Goal: Navigation & Orientation: Find specific page/section

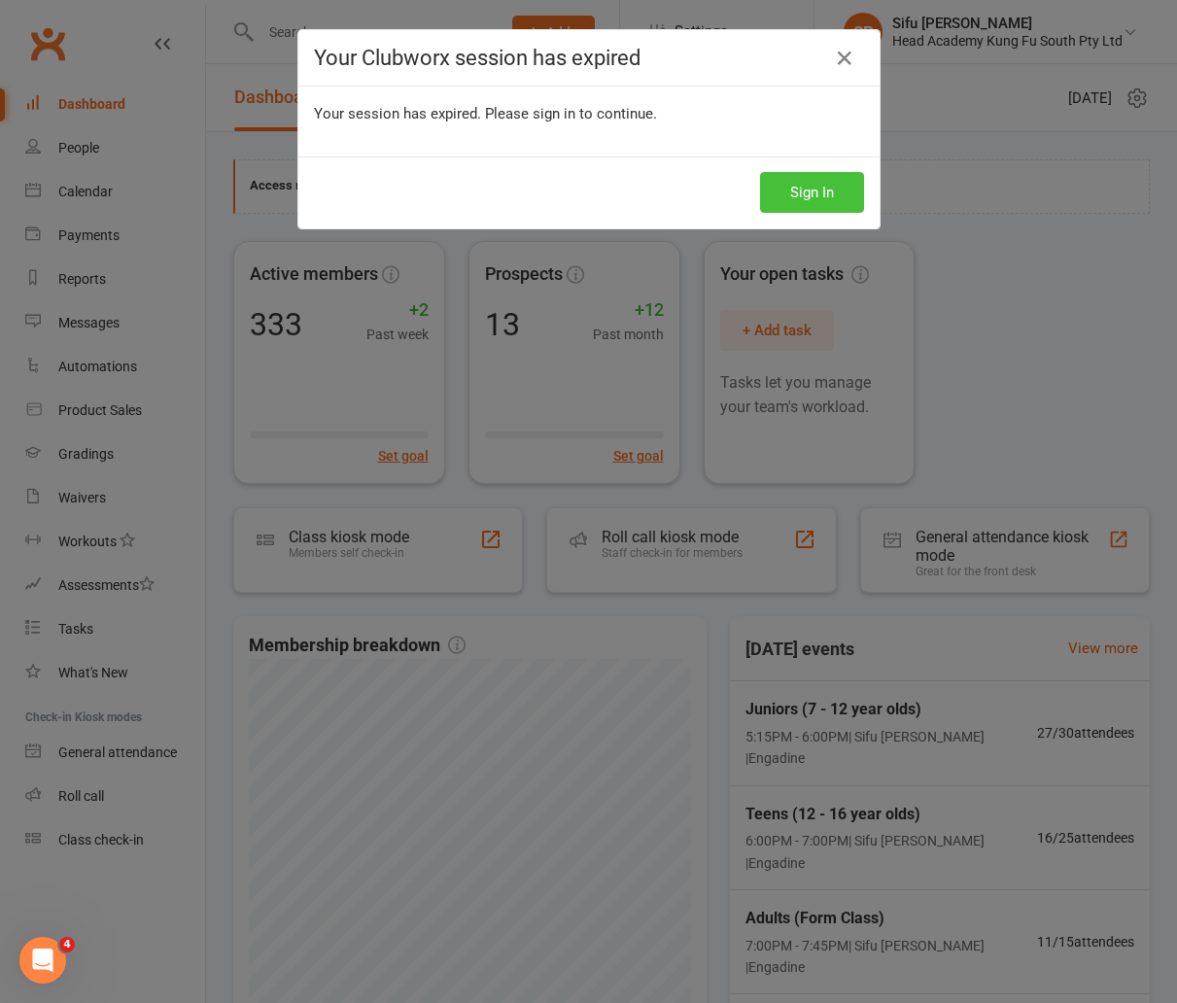
click at [825, 202] on button "Sign In" at bounding box center [812, 192] width 104 height 41
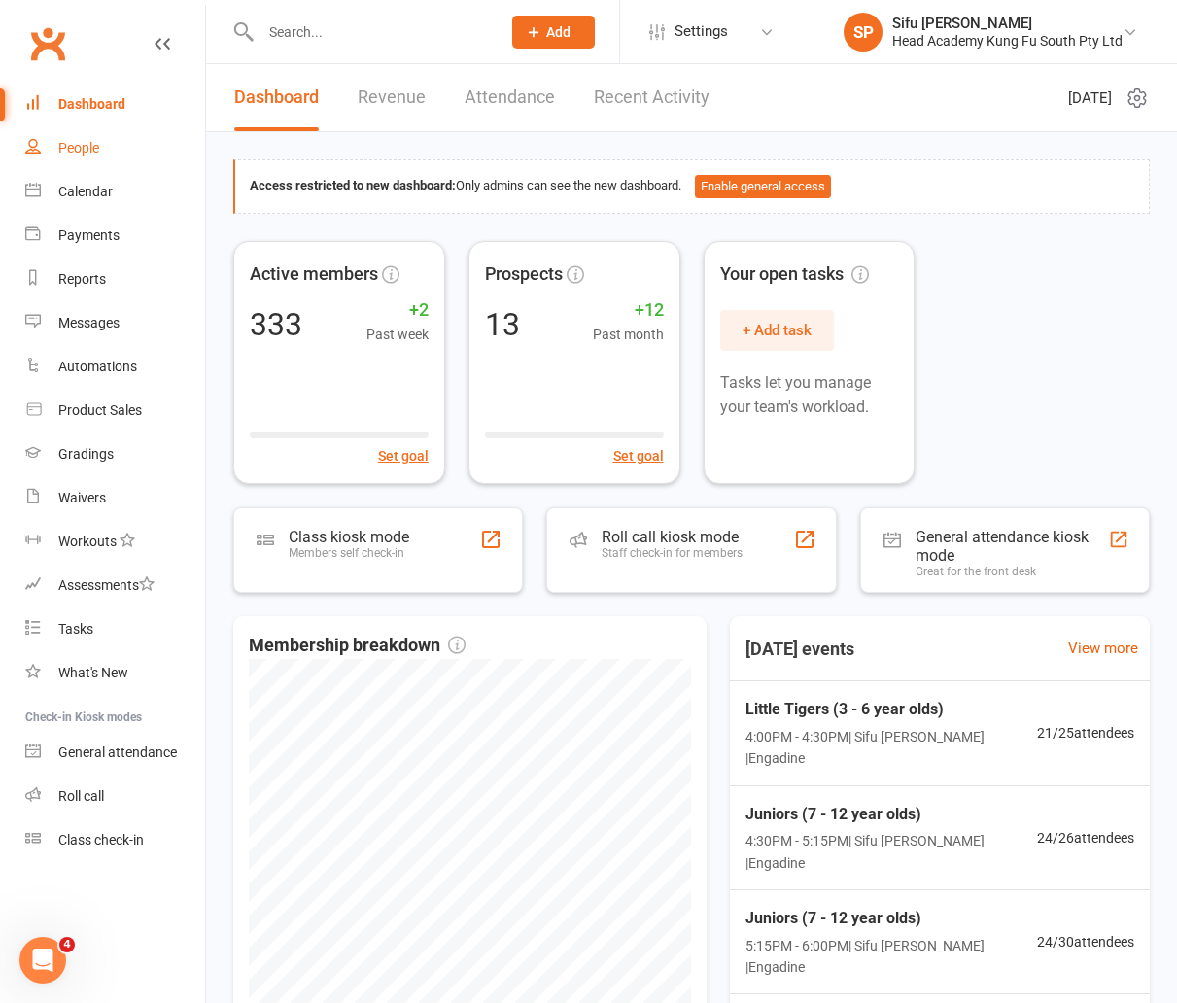
click at [97, 144] on div "People" at bounding box center [78, 148] width 41 height 16
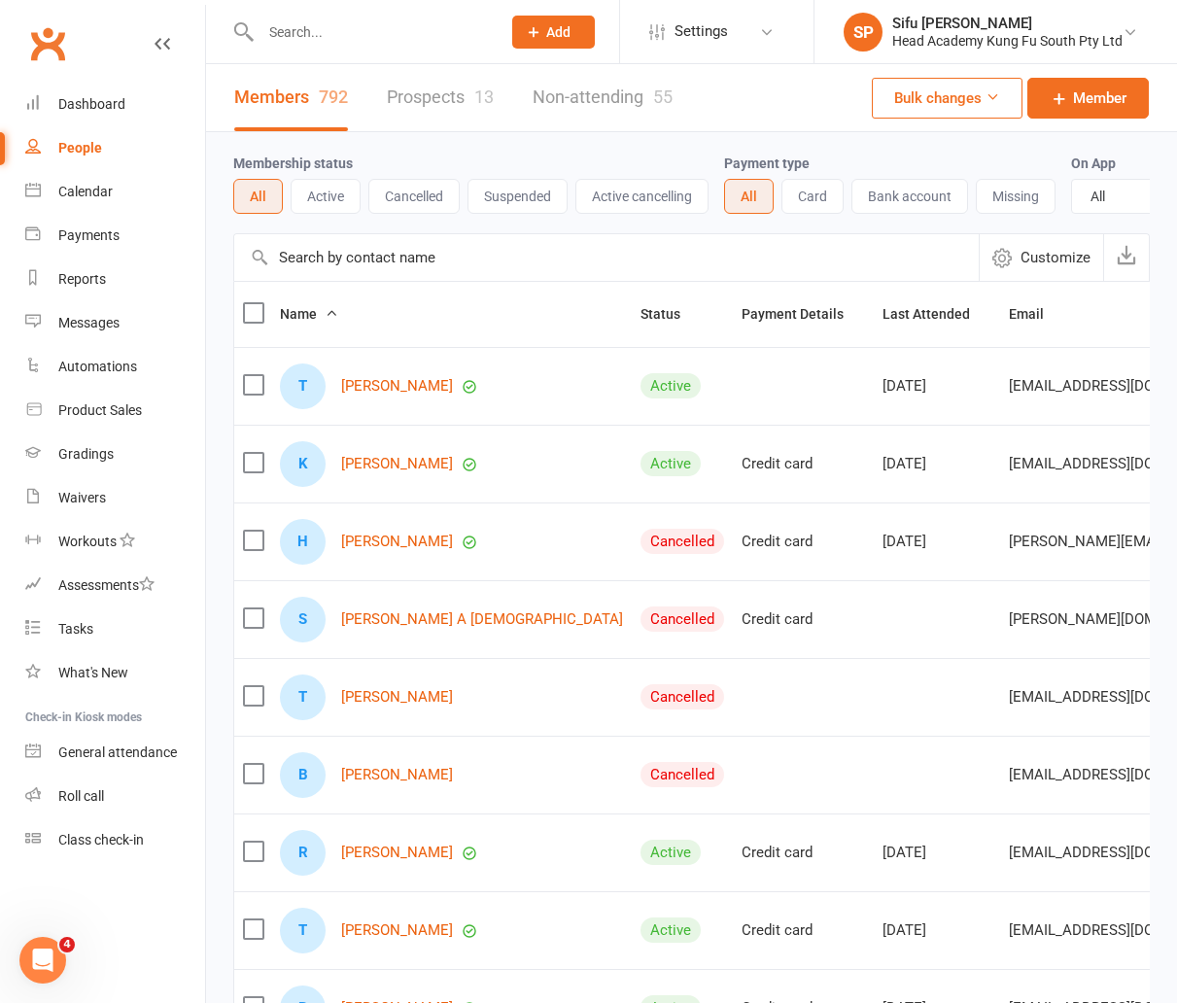
click at [212, 455] on div "Membership status All Active Cancelled Suspended Active cancelling Payment type…" at bounding box center [691, 676] width 971 height 1088
click at [222, 394] on div "Membership status All Active Cancelled Suspended Active cancelling Payment type…" at bounding box center [691, 676] width 971 height 1088
click at [462, 96] on link "Prospects 13" at bounding box center [440, 97] width 107 height 67
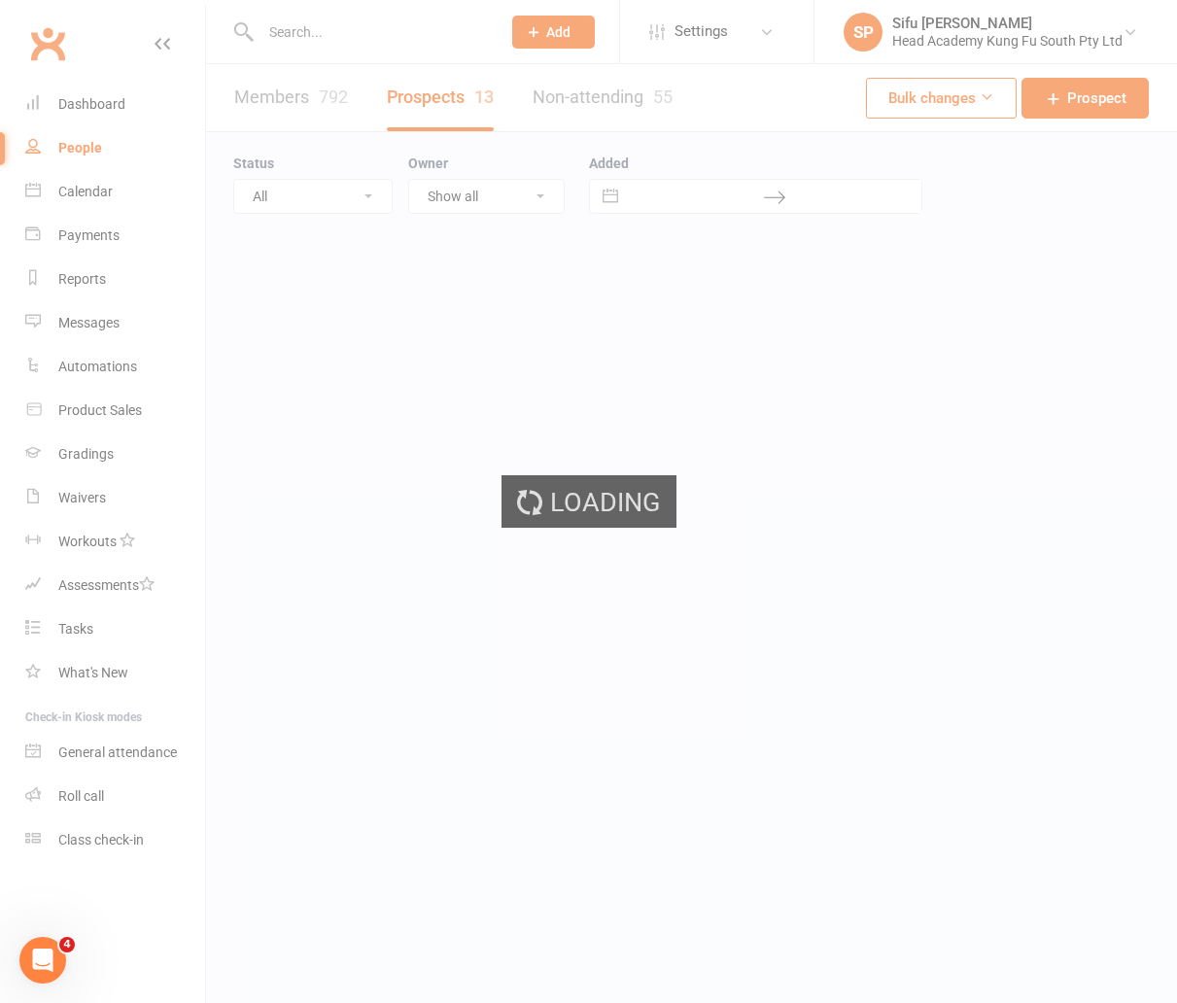
select select "25"
